Goal: Obtain resource: Download file/media

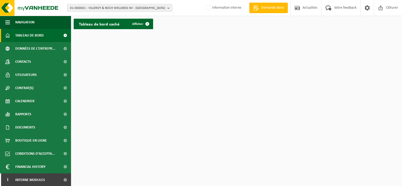
click at [88, 8] on span "01-000001 - VILLEROY & BOCH WELLNESS NV - [GEOGRAPHIC_DATA]" at bounding box center [117, 8] width 95 height 8
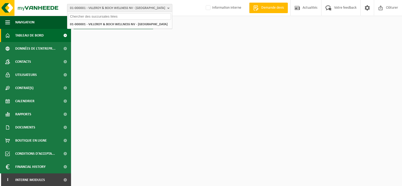
paste input "10-975122"
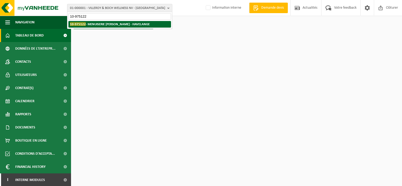
type input "10-975122"
click at [112, 23] on strong "10-975122 - MENUISERIE [PERSON_NAME] - HAVELANGE" at bounding box center [110, 24] width 80 height 4
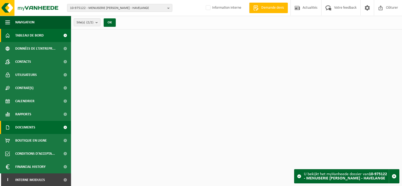
click at [22, 130] on span "Documents" at bounding box center [25, 127] width 20 height 13
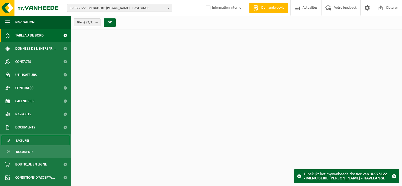
click at [23, 140] on span "Factures" at bounding box center [22, 141] width 13 height 10
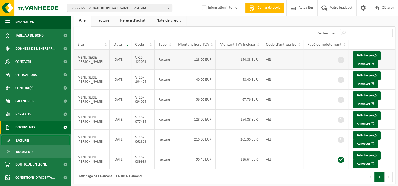
scroll to position [30, 0]
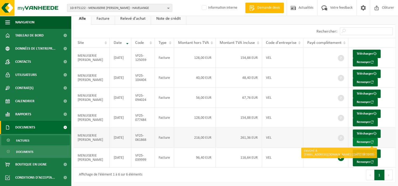
click at [362, 141] on button "Renvoyer" at bounding box center [365, 142] width 25 height 8
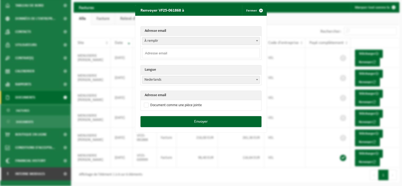
click at [180, 42] on span "À remplir" at bounding box center [200, 40] width 117 height 7
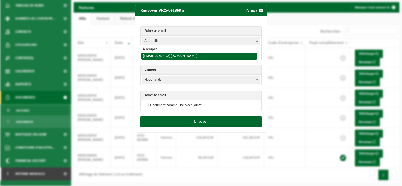
select select "menuiserie.marion1@gmail.com"
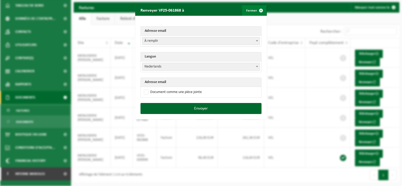
click at [259, 9] on span "button" at bounding box center [261, 10] width 11 height 11
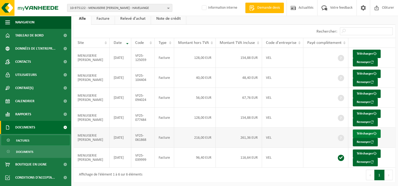
click at [364, 132] on link "Télécharger" at bounding box center [367, 134] width 28 height 8
click at [366, 113] on link "Télécharger" at bounding box center [367, 114] width 28 height 8
click at [359, 94] on link "Télécharger" at bounding box center [367, 94] width 28 height 8
click at [361, 73] on link "Télécharger" at bounding box center [367, 74] width 28 height 8
click at [376, 52] on link "Télécharger" at bounding box center [367, 54] width 28 height 8
